Goal: Transaction & Acquisition: Purchase product/service

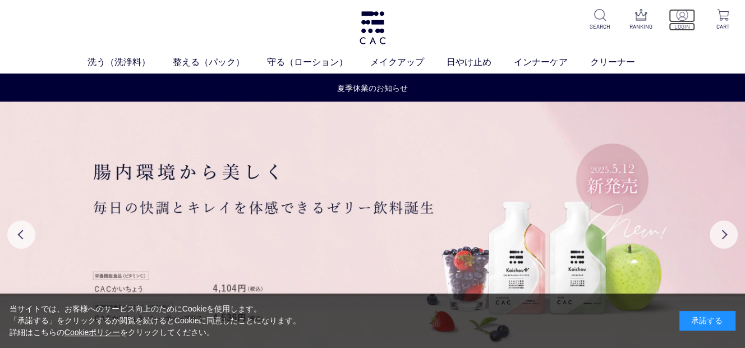
click at [682, 14] on img at bounding box center [682, 15] width 12 height 12
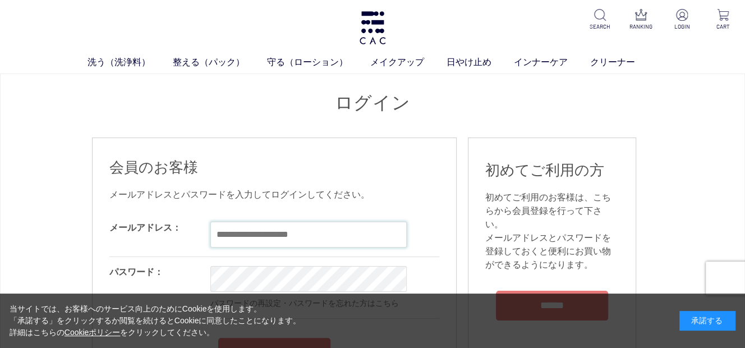
click at [241, 228] on input "email" at bounding box center [308, 234] width 196 height 26
type input "**********"
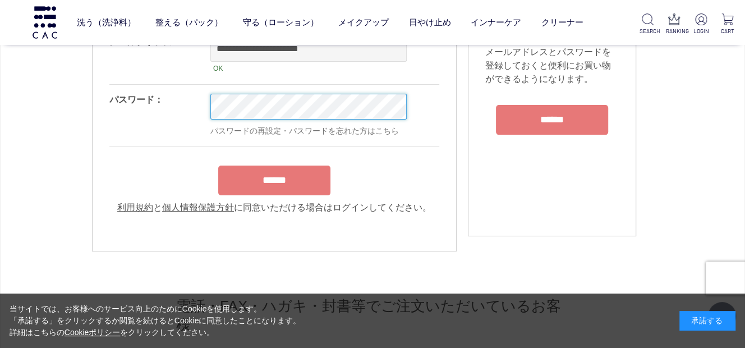
scroll to position [168, 0]
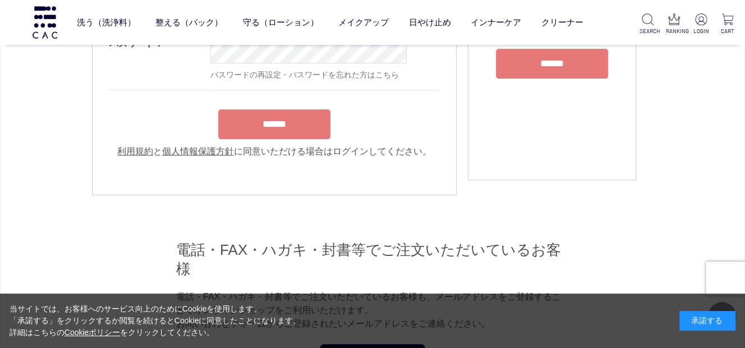
click at [247, 132] on input "******" at bounding box center [274, 124] width 112 height 30
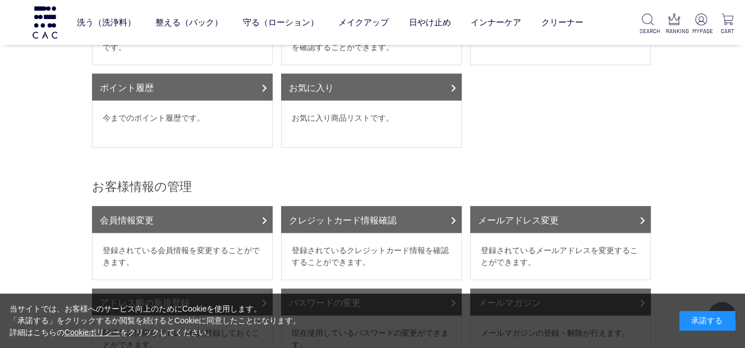
scroll to position [224, 0]
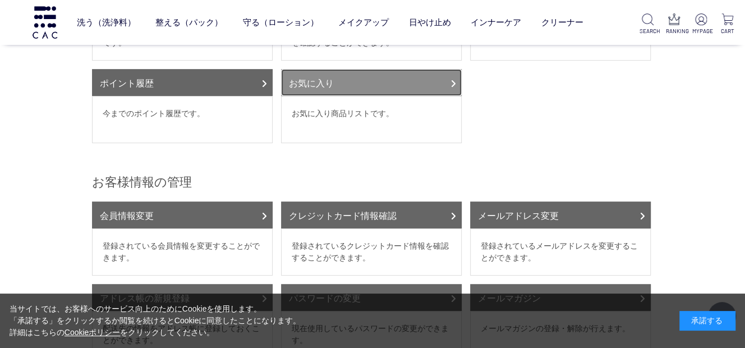
click at [360, 86] on link "お気に入り" at bounding box center [371, 82] width 181 height 27
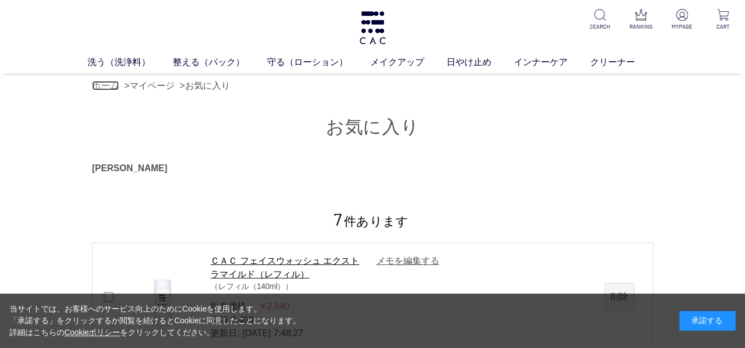
click at [105, 86] on link "ホーム" at bounding box center [105, 86] width 27 height 10
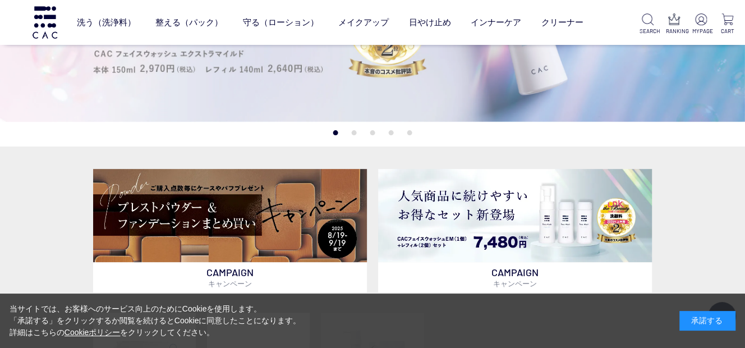
scroll to position [224, 0]
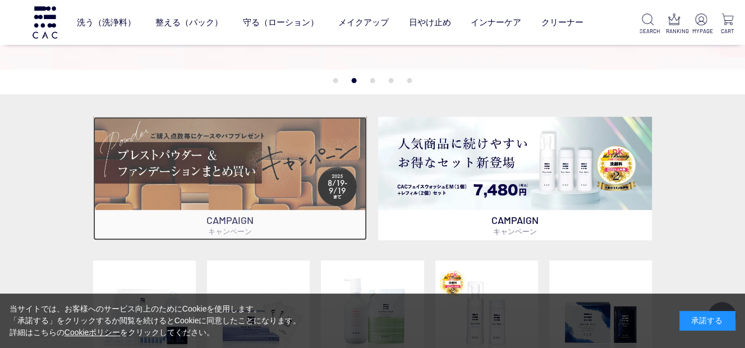
click at [144, 154] on img at bounding box center [230, 163] width 274 height 93
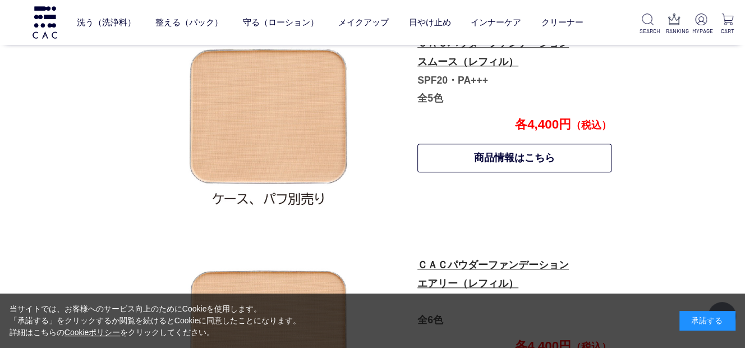
scroll to position [592, 0]
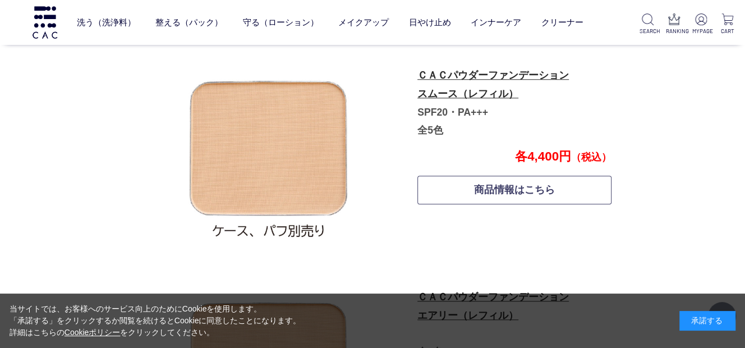
click at [515, 190] on link "商品情報はこちら" at bounding box center [514, 189] width 194 height 29
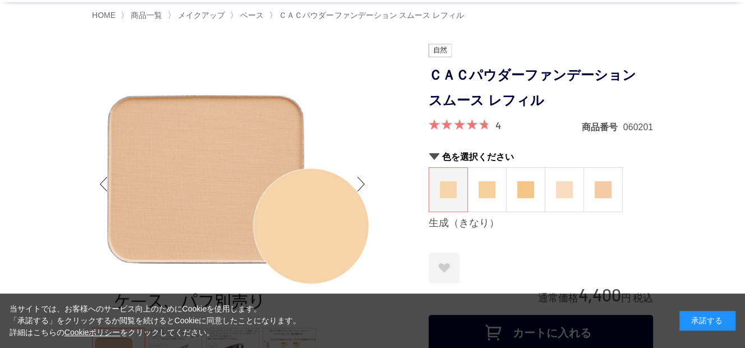
scroll to position [56, 0]
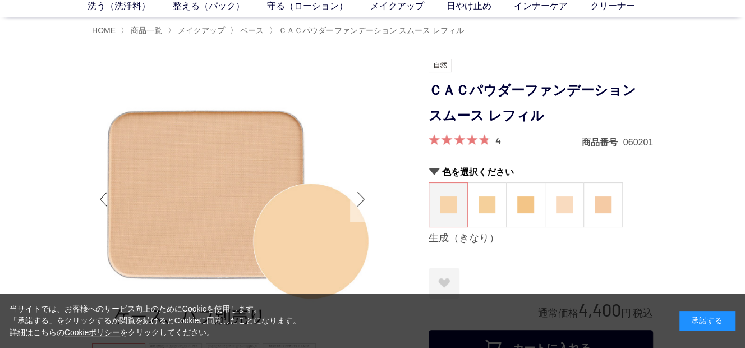
click at [363, 199] on div "Next slide" at bounding box center [361, 199] width 22 height 45
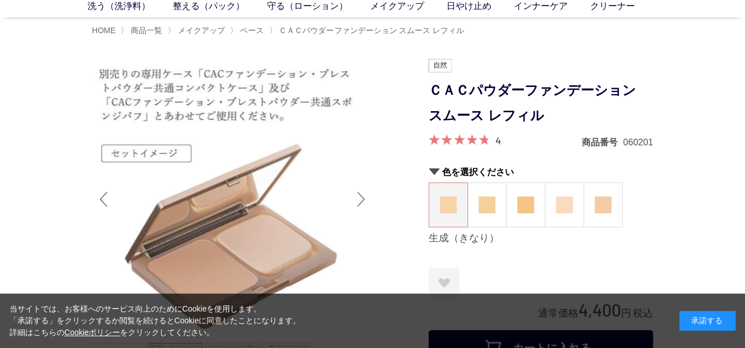
click at [361, 199] on div "Next slide" at bounding box center [361, 199] width 22 height 45
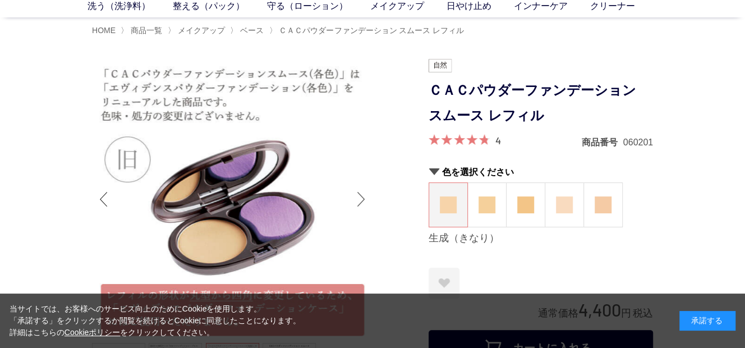
click at [361, 197] on div "Next slide" at bounding box center [361, 199] width 22 height 45
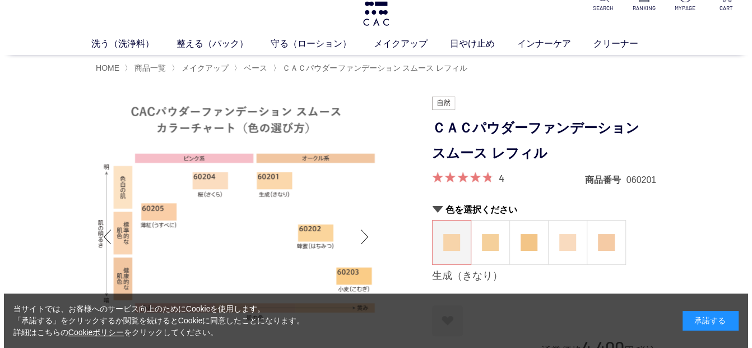
scroll to position [0, 0]
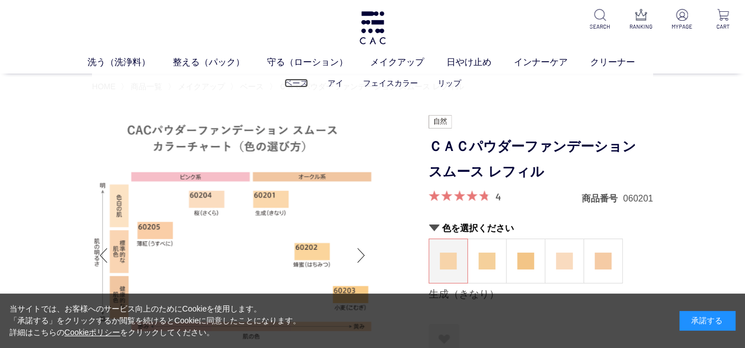
click at [301, 80] on link "ベース" at bounding box center [296, 82] width 24 height 9
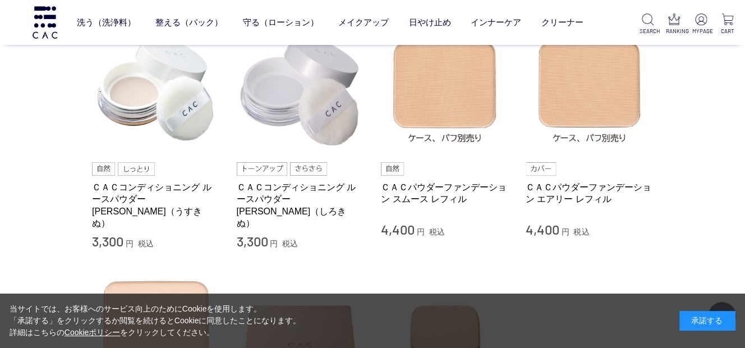
scroll to position [112, 0]
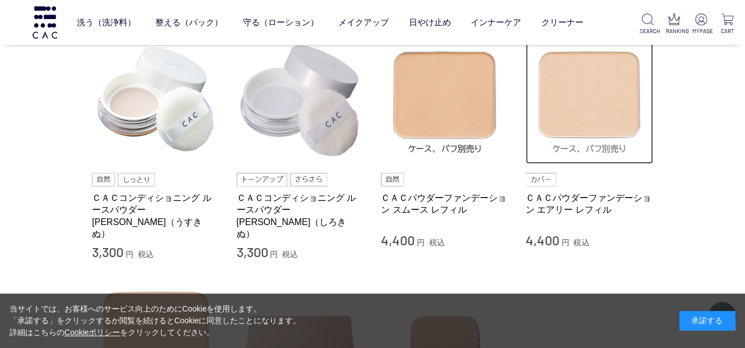
click at [606, 107] on img at bounding box center [589, 100] width 128 height 128
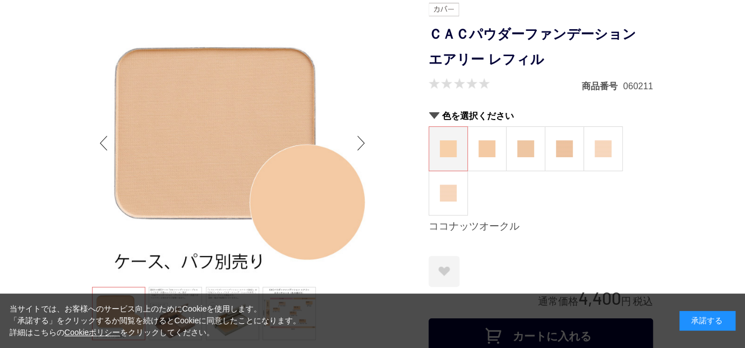
scroll to position [56, 0]
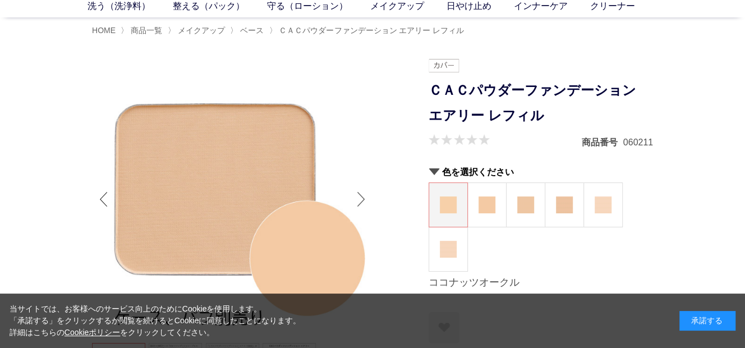
click at [361, 199] on div "Next slide" at bounding box center [361, 199] width 22 height 45
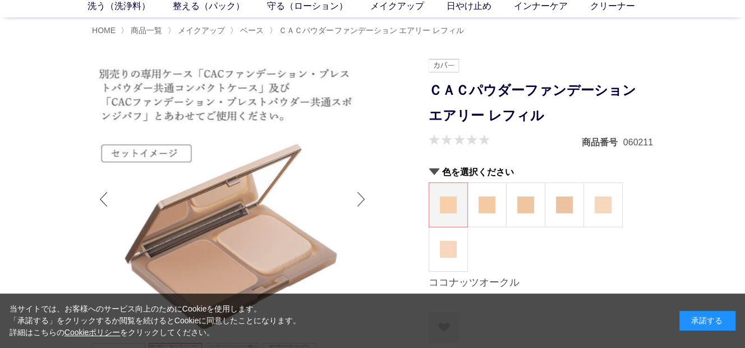
click at [361, 199] on div "Next slide" at bounding box center [361, 199] width 22 height 45
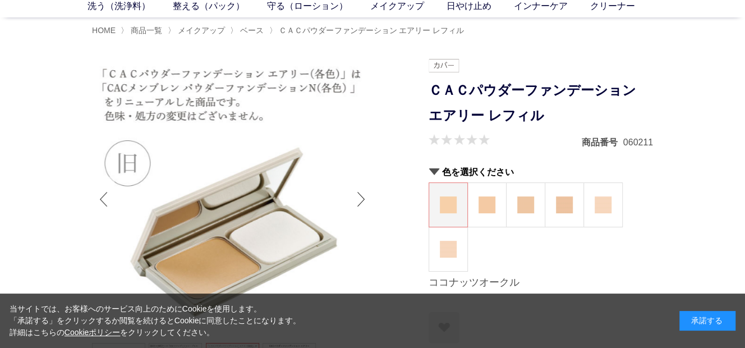
click at [103, 200] on div "Previous slide" at bounding box center [103, 199] width 22 height 45
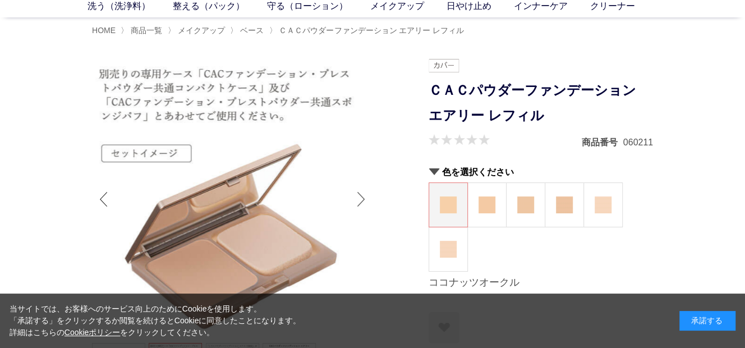
click at [360, 198] on div "Next slide" at bounding box center [361, 199] width 22 height 45
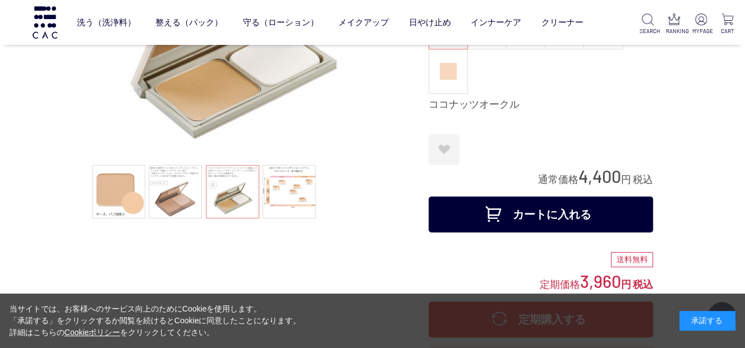
scroll to position [224, 0]
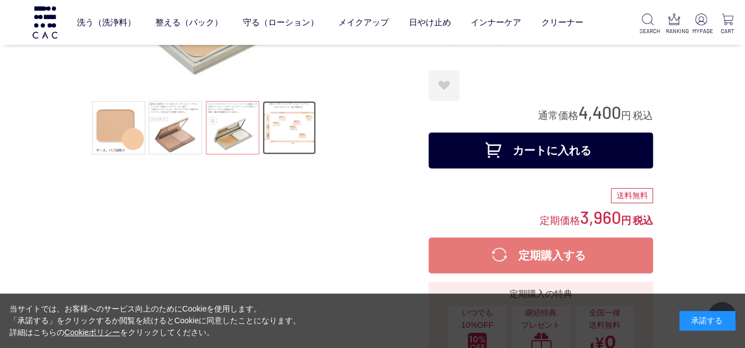
click at [301, 136] on link at bounding box center [288, 127] width 53 height 53
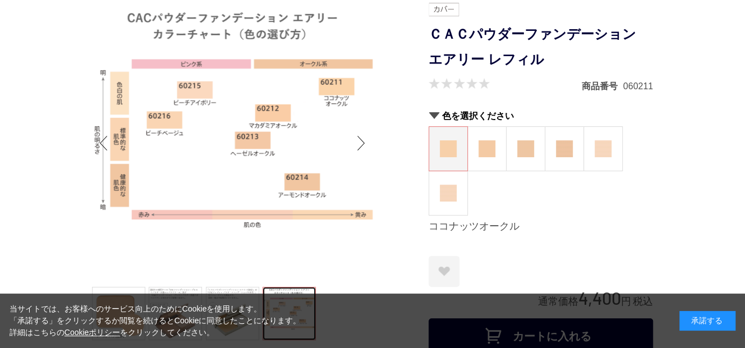
scroll to position [0, 0]
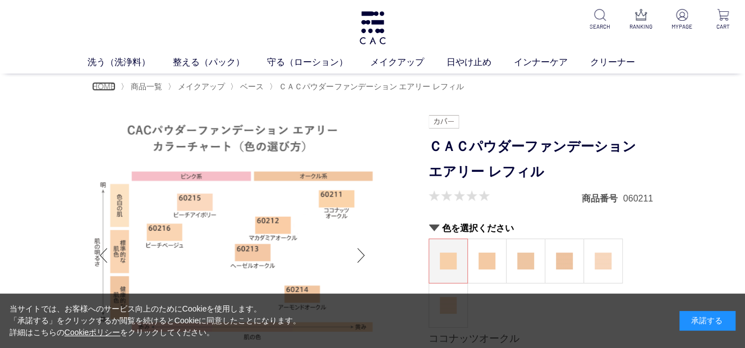
click at [100, 82] on span "HOME" at bounding box center [104, 86] width 24 height 9
click at [105, 86] on span "HOME" at bounding box center [104, 86] width 24 height 9
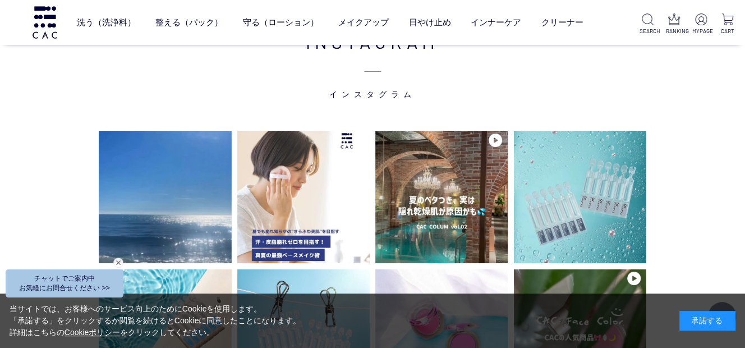
scroll to position [2523, 0]
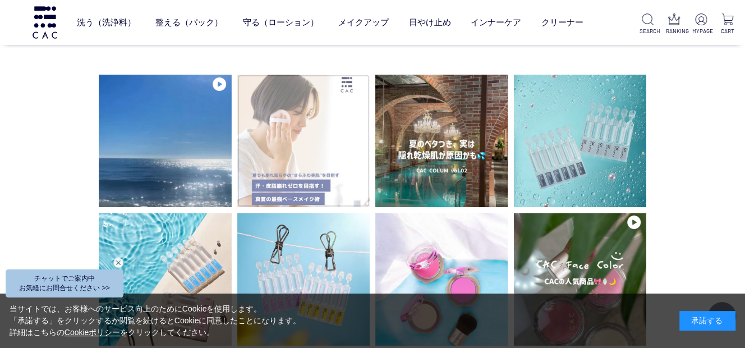
click at [306, 150] on img at bounding box center [303, 141] width 132 height 132
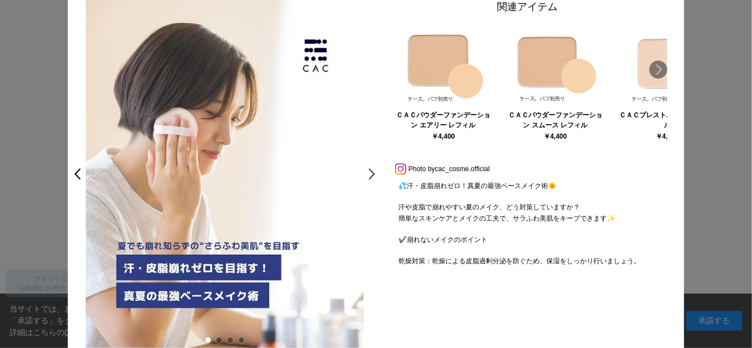
click at [372, 171] on link ">" at bounding box center [375, 174] width 16 height 20
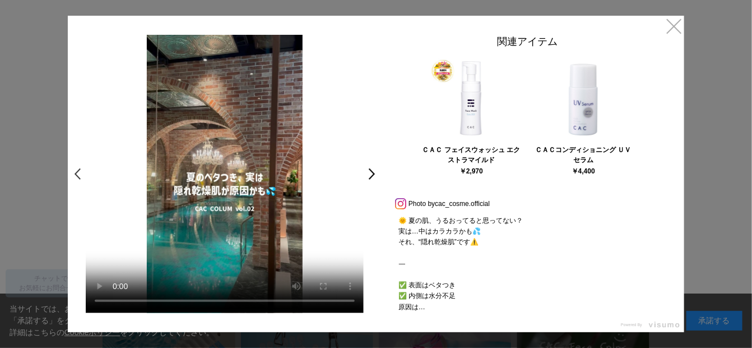
click at [77, 174] on link "<" at bounding box center [75, 174] width 16 height 20
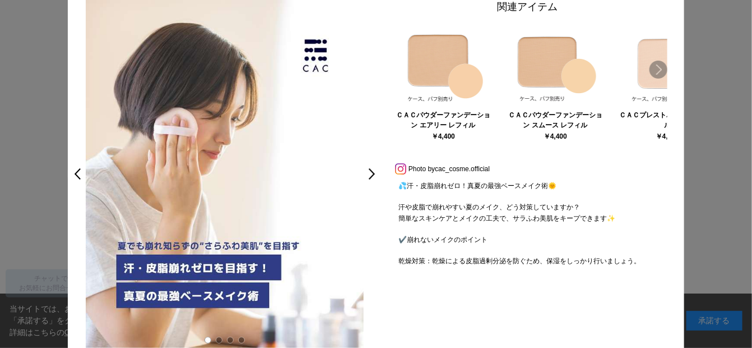
click at [656, 68] on link "Next" at bounding box center [659, 70] width 18 height 18
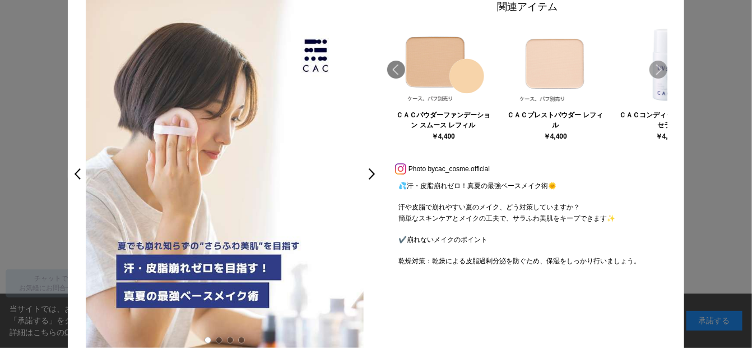
click at [656, 68] on link "Next" at bounding box center [659, 70] width 18 height 18
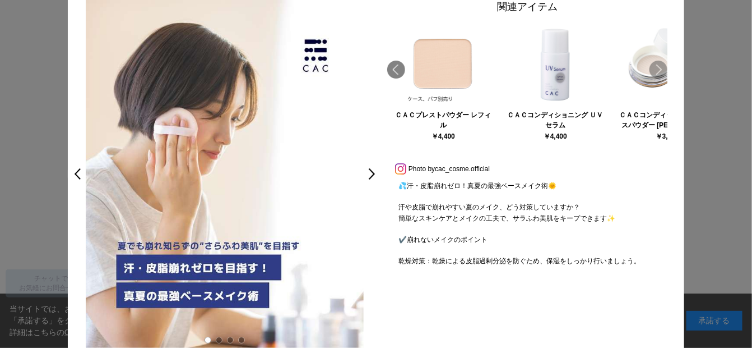
click at [656, 69] on link "Next" at bounding box center [659, 70] width 18 height 18
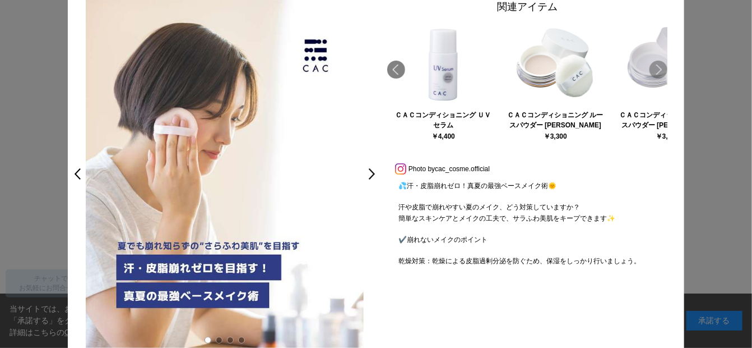
click at [656, 70] on link "Next" at bounding box center [659, 70] width 18 height 18
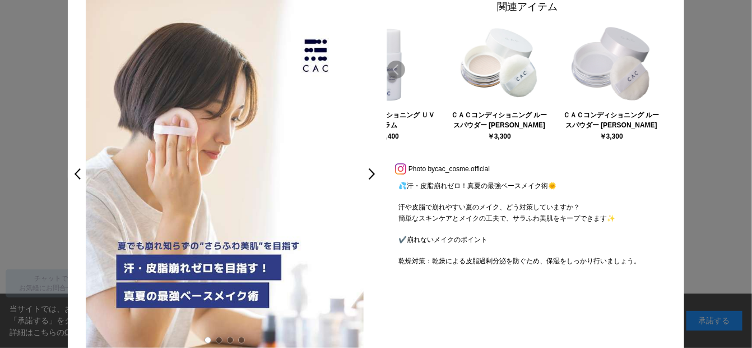
click at [389, 67] on link "Prev" at bounding box center [396, 70] width 18 height 18
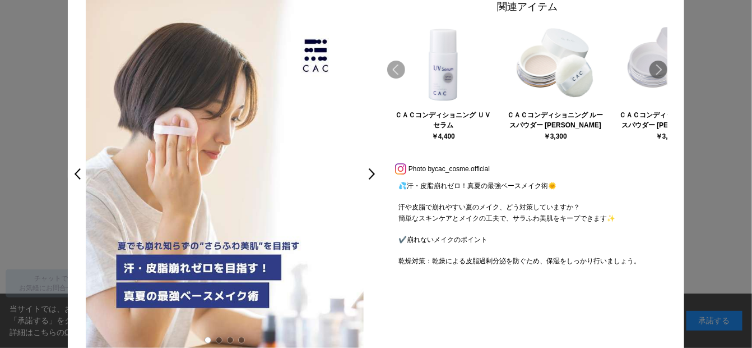
click at [389, 67] on link "Prev" at bounding box center [396, 70] width 18 height 18
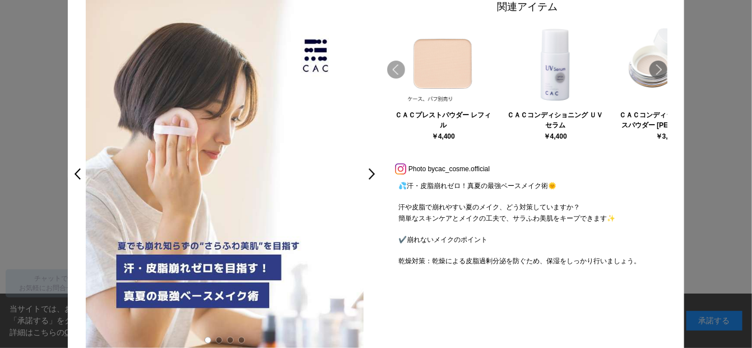
click at [389, 67] on link "Prev" at bounding box center [396, 70] width 18 height 18
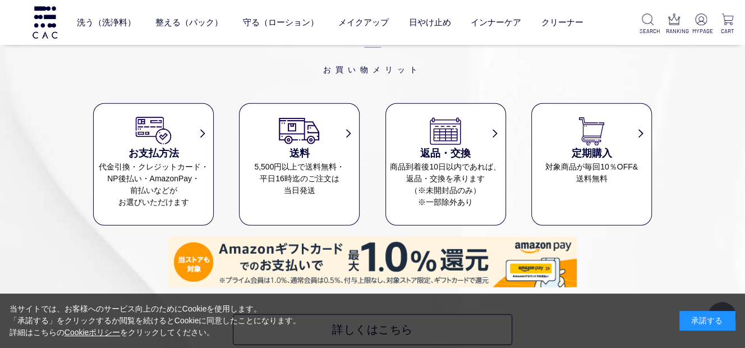
scroll to position [4597, 0]
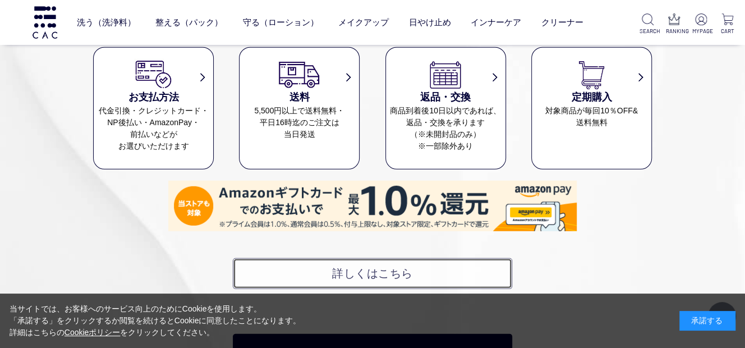
click at [312, 271] on link "詳しくはこちら" at bounding box center [372, 273] width 279 height 31
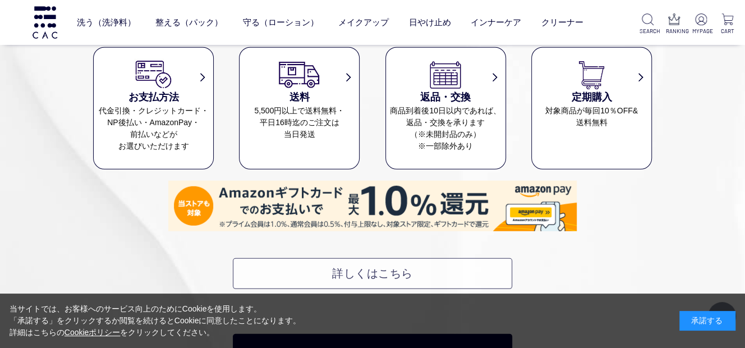
scroll to position [4589, 0]
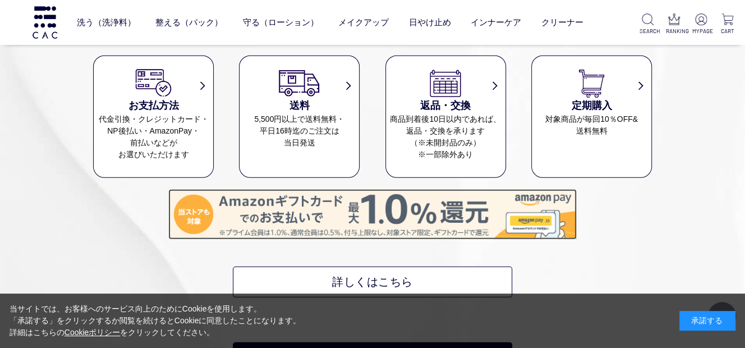
click at [354, 210] on img at bounding box center [372, 214] width 408 height 50
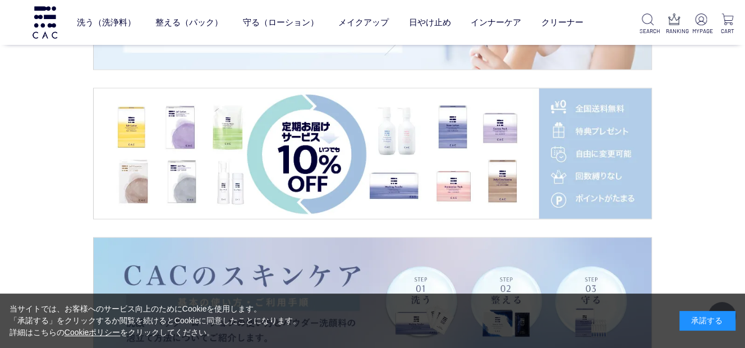
scroll to position [1337, 0]
